Goal: Task Accomplishment & Management: Use online tool/utility

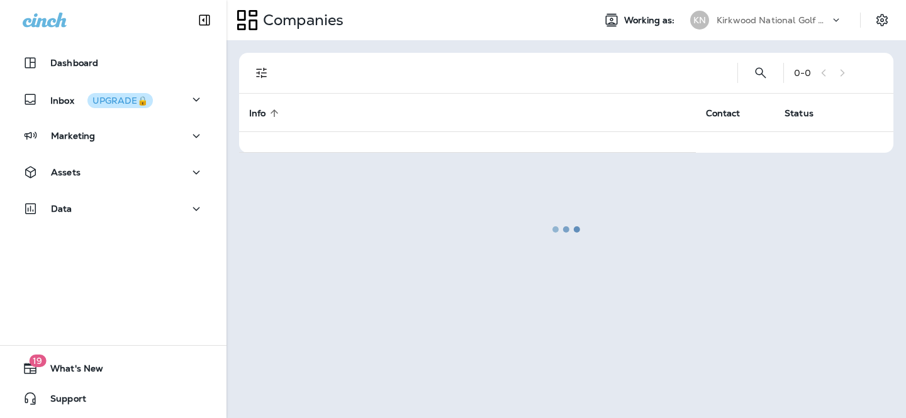
click at [748, 19] on p "Kirkwood National Golf Club" at bounding box center [773, 20] width 113 height 10
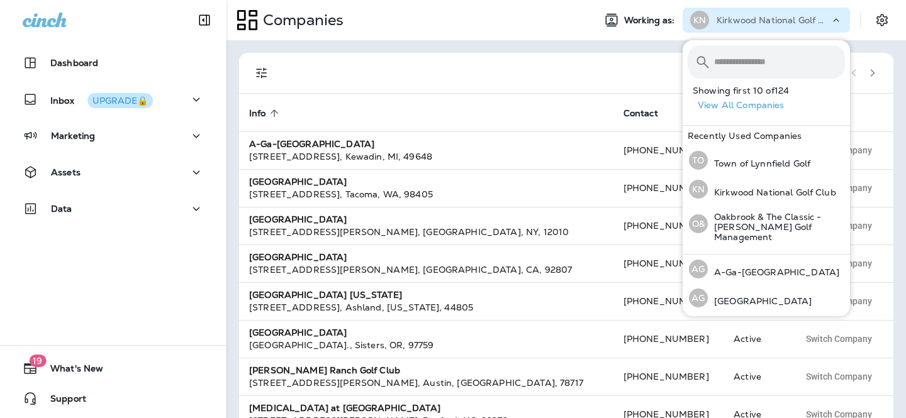
click at [735, 62] on input "text" at bounding box center [779, 61] width 131 height 33
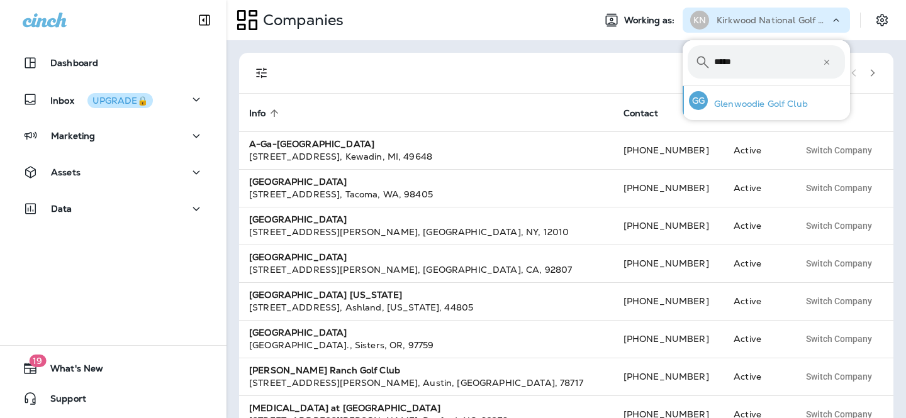
type input "*****"
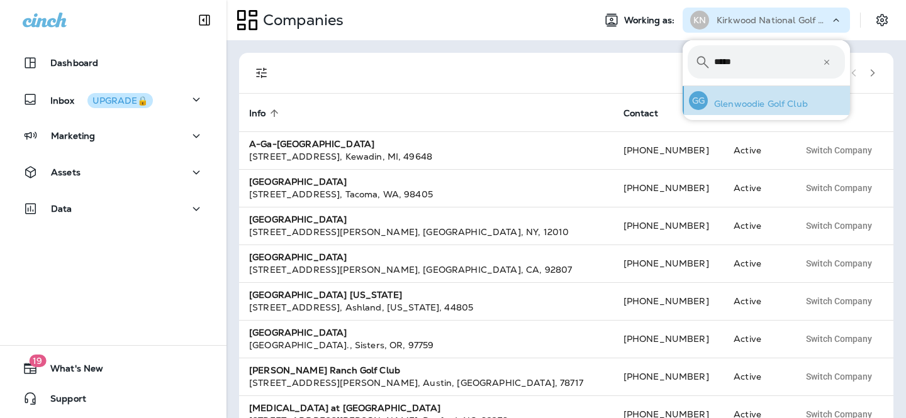
click at [727, 101] on p "Glenwoodie Golf Club" at bounding box center [758, 104] width 100 height 10
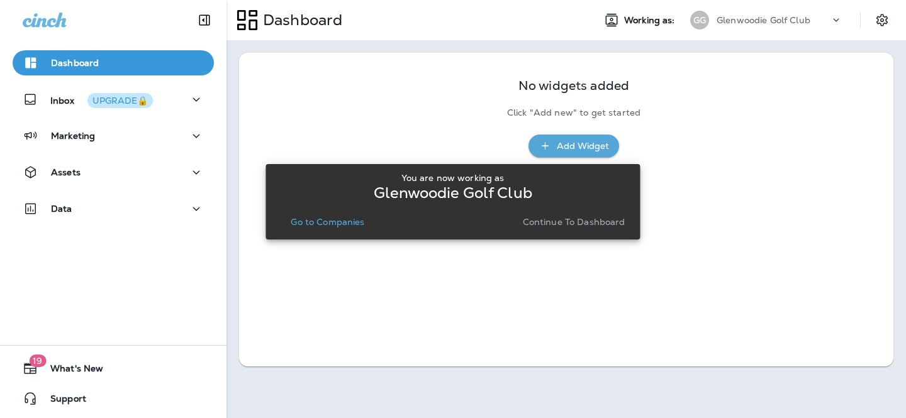
click at [565, 217] on p "Continue to Dashboard" at bounding box center [574, 222] width 103 height 10
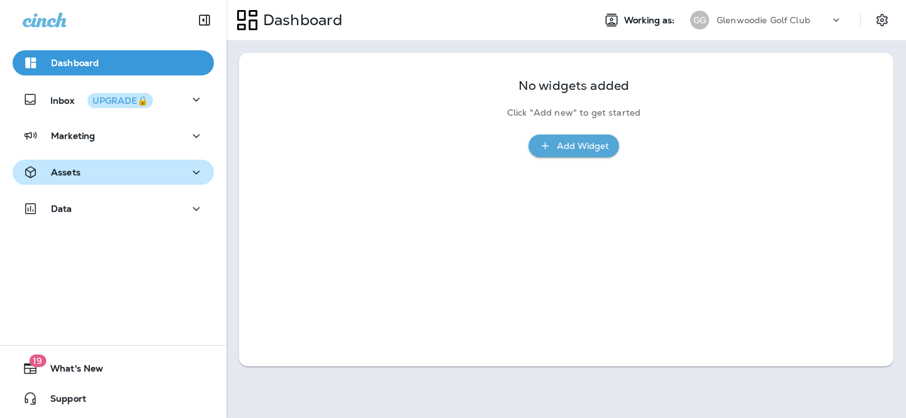
click at [138, 182] on button "Assets" at bounding box center [113, 172] width 201 height 25
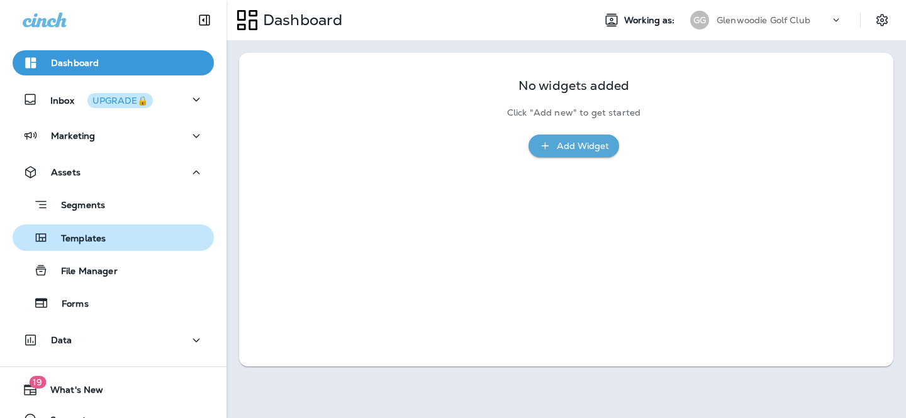
click at [124, 245] on div "Templates" at bounding box center [113, 237] width 191 height 19
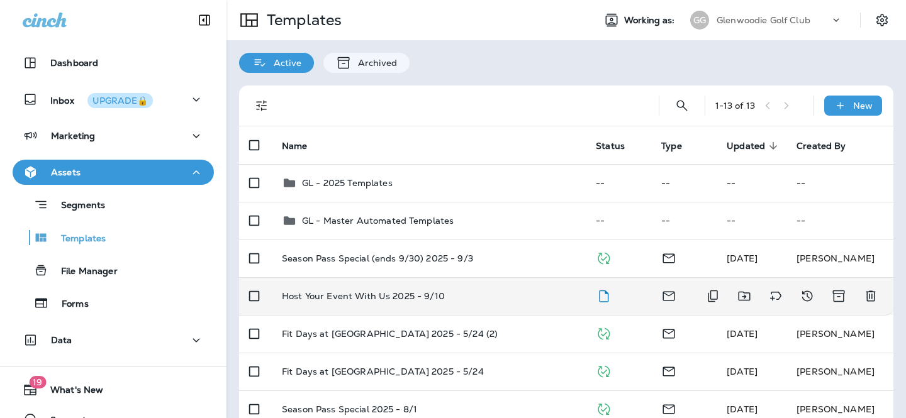
click at [480, 291] on td "Host Your Event With Us 2025 - 9/10" at bounding box center [429, 297] width 314 height 38
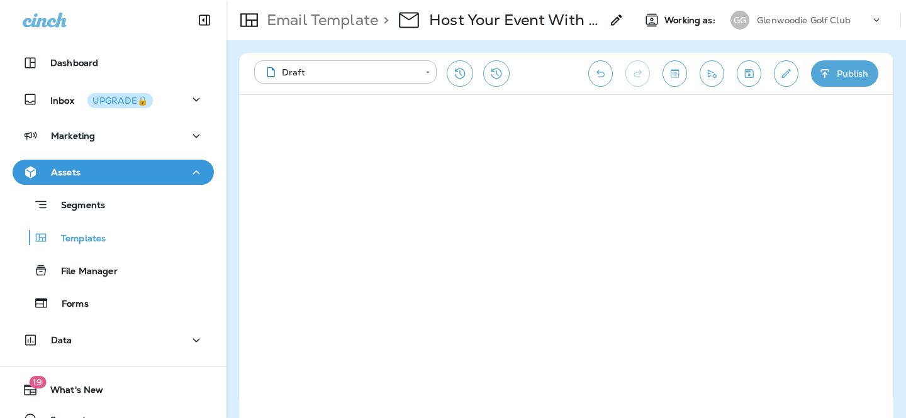
click at [712, 76] on icon "Send test email" at bounding box center [711, 73] width 13 height 13
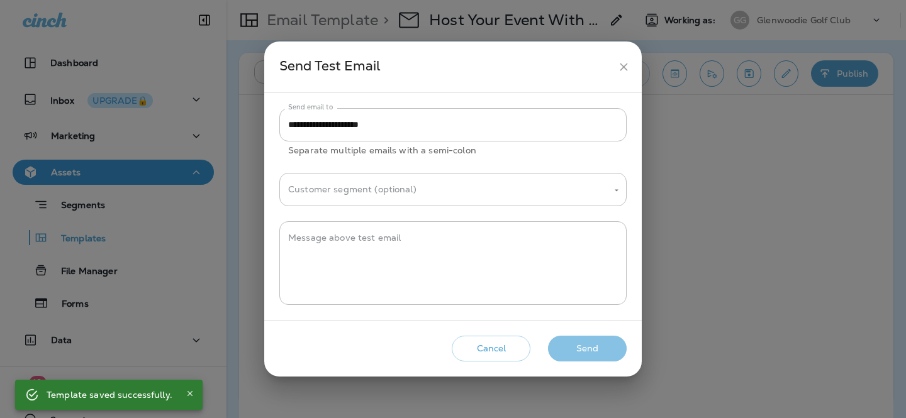
click at [579, 346] on button "Send" at bounding box center [587, 349] width 79 height 26
